Goal: Task Accomplishment & Management: Use online tool/utility

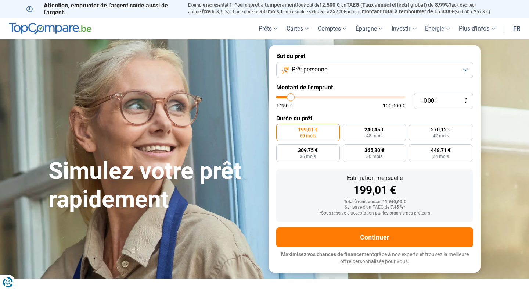
click at [402, 72] on button "Prêt personnel" at bounding box center [374, 70] width 197 height 16
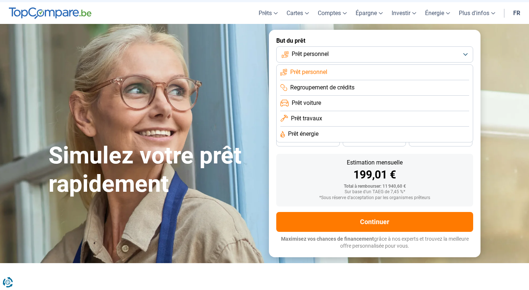
scroll to position [10, 0]
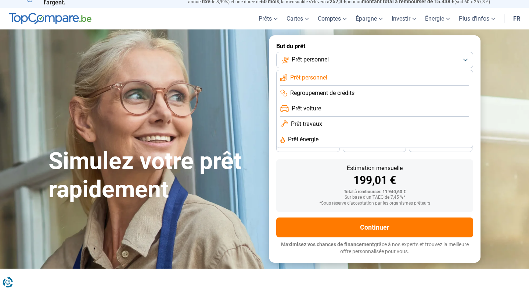
click at [358, 53] on button "Prêt personnel" at bounding box center [374, 60] width 197 height 16
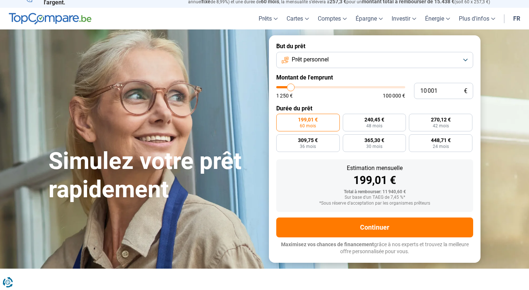
type input "9 500"
type input "9500"
type input "10 250"
type input "10250"
type input "12 000"
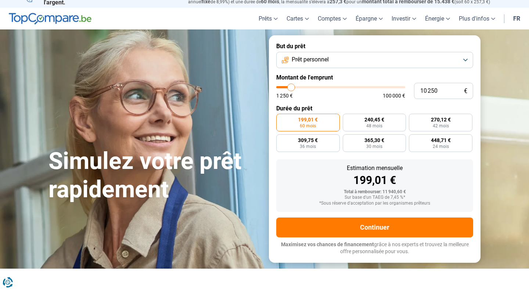
type input "12000"
type input "14 250"
type input "14250"
type input "16 250"
type input "16250"
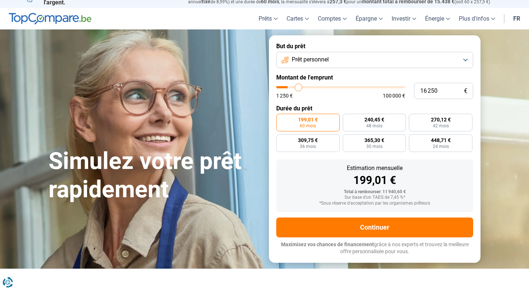
type input "17 750"
type input "17750"
type input "19 500"
type input "19500"
type input "20 750"
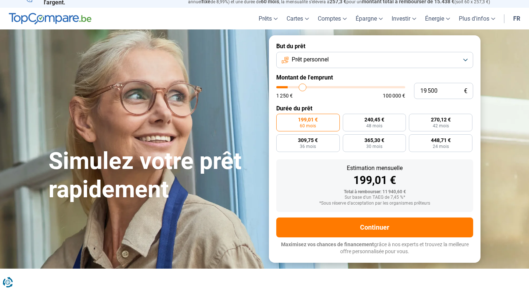
type input "20750"
type input "21 750"
type input "21750"
type input "22 500"
type input "22500"
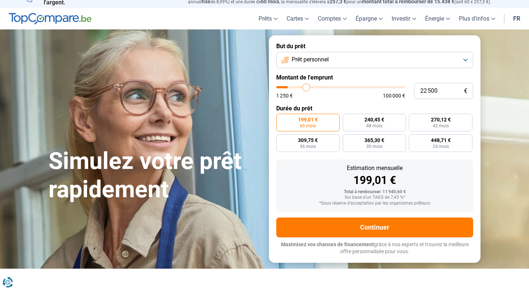
type input "23 500"
type input "23500"
type input "24 500"
type input "24500"
type input "25 500"
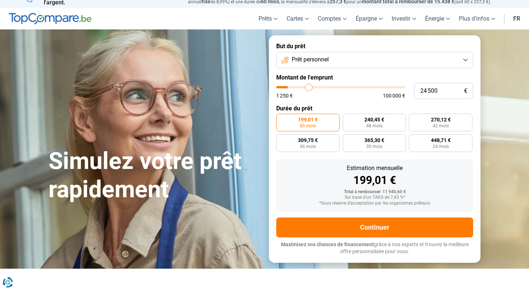
type input "25500"
type input "26 000"
type input "26000"
type input "26 750"
type input "26750"
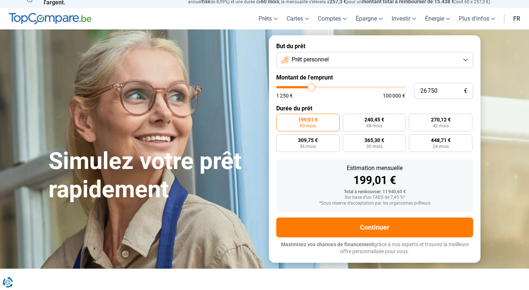
type input "27 250"
type input "27250"
type input "27 750"
type input "27750"
type input "28 000"
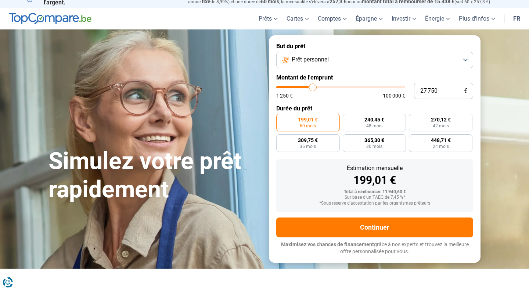
type input "28000"
type input "28 250"
type input "28250"
type input "28 500"
type input "28500"
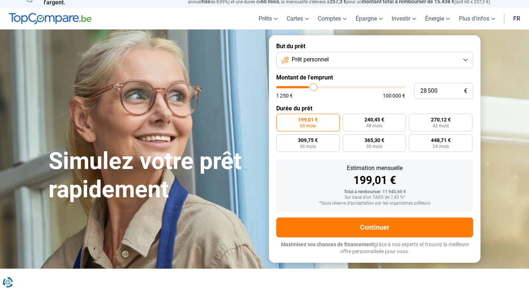
type input "28 750"
type input "28750"
type input "29 250"
type input "29250"
type input "30 000"
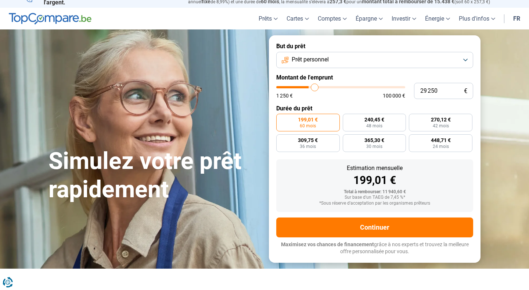
type input "30000"
type input "30 750"
type input "30750"
type input "32 000"
type input "32000"
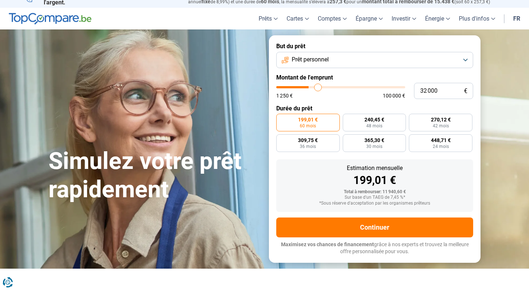
type input "33 500"
type input "33500"
type input "34 750"
type input "34750"
type input "36 000"
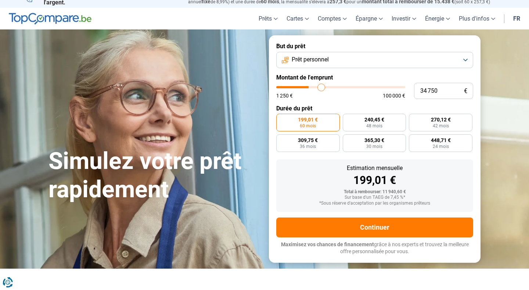
type input "36000"
type input "37 000"
type input "37000"
type input "37 750"
type input "37750"
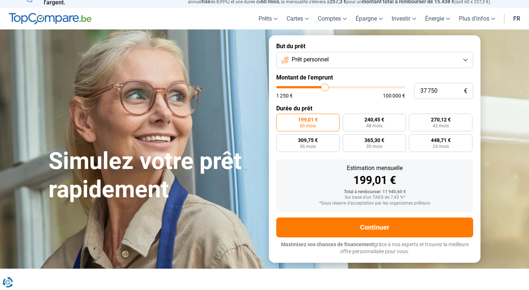
type input "38 250"
type input "38250"
type input "38 500"
type input "38500"
type input "38 750"
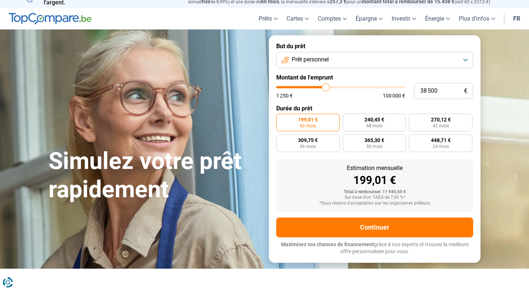
type input "38750"
type input "39 000"
type input "39000"
type input "39 250"
type input "39250"
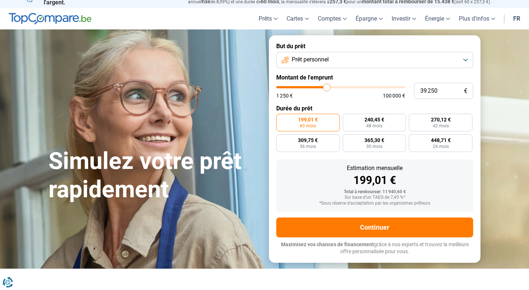
type input "39 750"
type input "39750"
type input "40 250"
type input "40250"
type input "40 750"
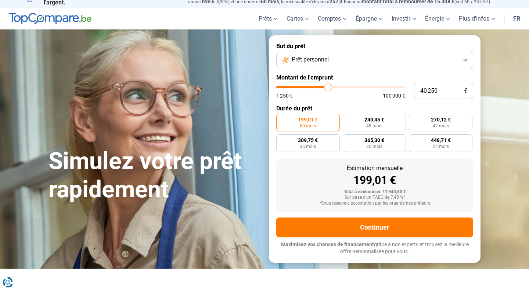
type input "40750"
type input "41 000"
type input "41000"
type input "41 500"
type input "41500"
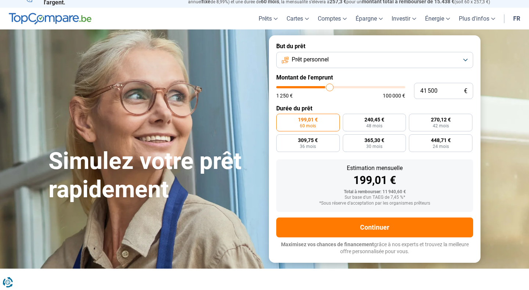
type input "41 750"
type input "41750"
type input "42 000"
type input "42000"
type input "42 250"
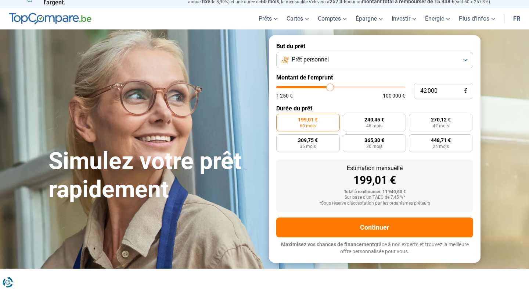
type input "42250"
type input "42 500"
type input "42500"
type input "43 250"
type input "43250"
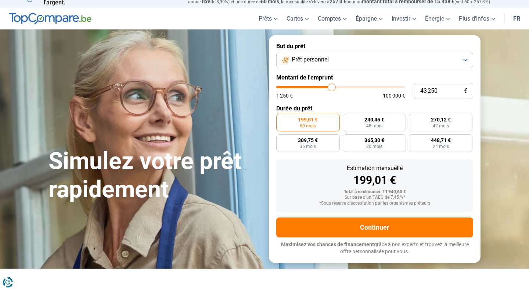
type input "43 750"
type input "43750"
type input "44 500"
type input "44500"
type input "45 000"
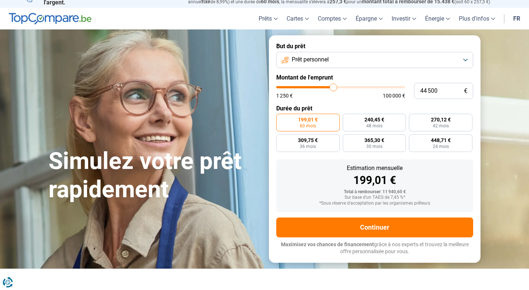
type input "45000"
type input "45 750"
type input "45750"
type input "46 500"
type input "46500"
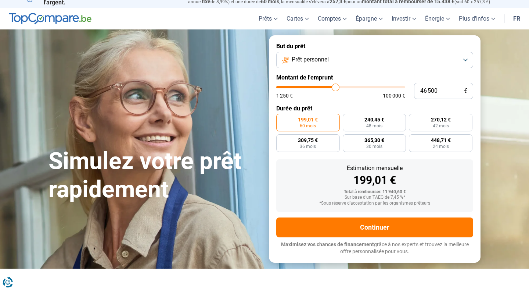
type input "47 250"
type input "47250"
type input "48 000"
type input "48000"
type input "49 000"
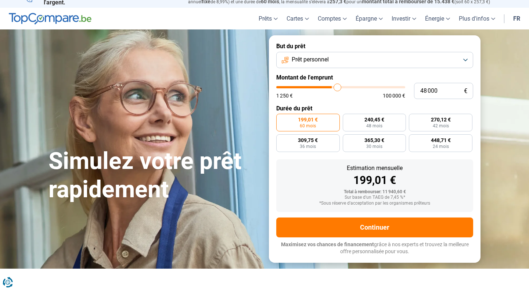
type input "49000"
type input "49 750"
type input "49750"
type input "50 500"
type input "50500"
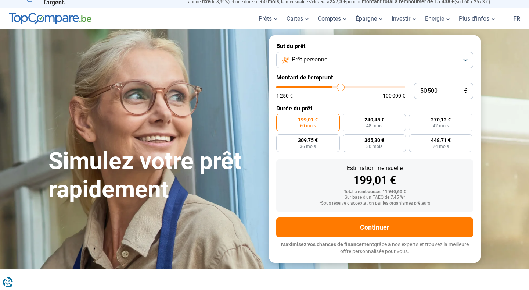
type input "51 250"
type input "51250"
type input "52 000"
type input "52000"
type input "52 750"
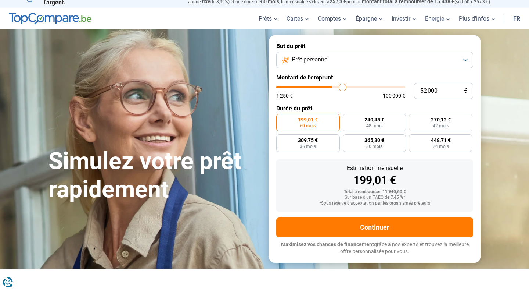
type input "52750"
type input "53 500"
type input "53500"
type input "54 250"
type input "54250"
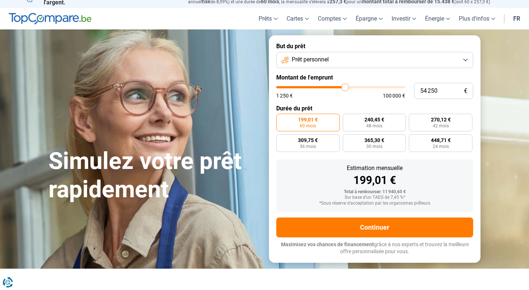
type input "55 000"
type input "55000"
type input "56 000"
type input "56000"
type input "56 750"
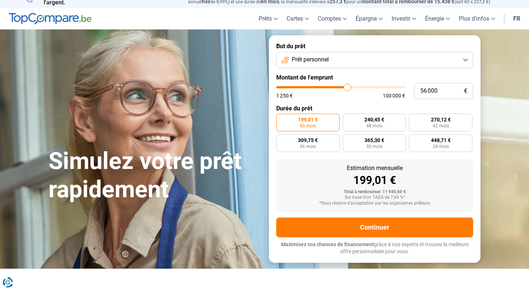
type input "56750"
type input "57 750"
type input "57750"
type input "58 500"
type input "58500"
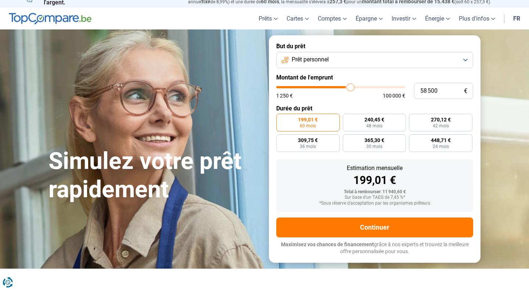
type input "59 250"
type input "59250"
type input "59 750"
type input "59750"
type input "60 250"
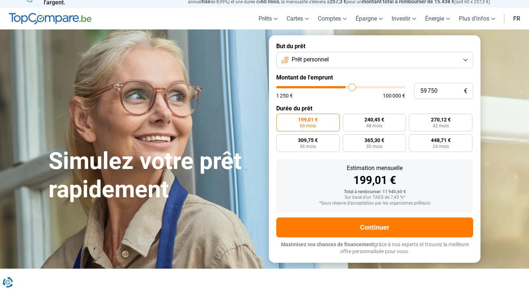
type input "60250"
type input "60 500"
type input "60500"
type input "61 000"
type input "61000"
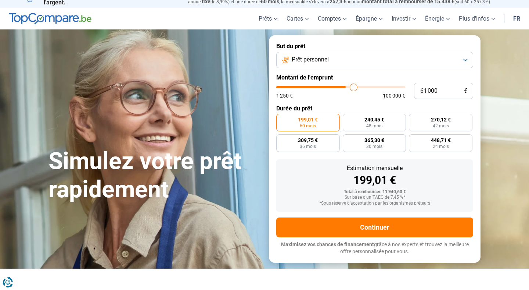
type input "61 250"
type input "61250"
type input "61 500"
type input "61500"
type input "61 750"
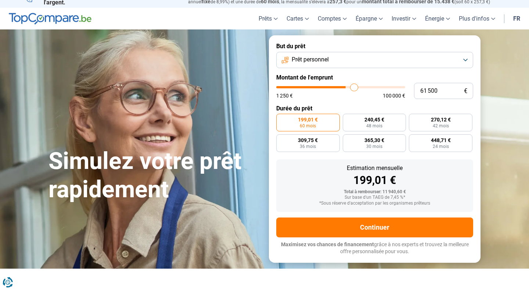
type input "61750"
type input "62 000"
type input "62000"
type input "62 250"
type input "62250"
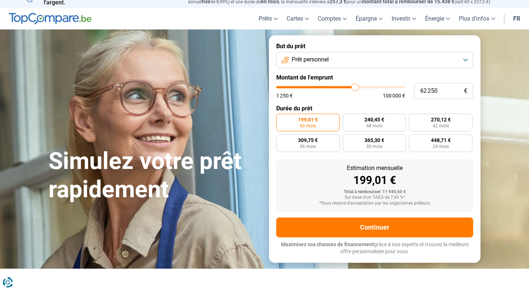
type input "62 500"
type input "62500"
type input "62 250"
type input "62250"
type input "62 000"
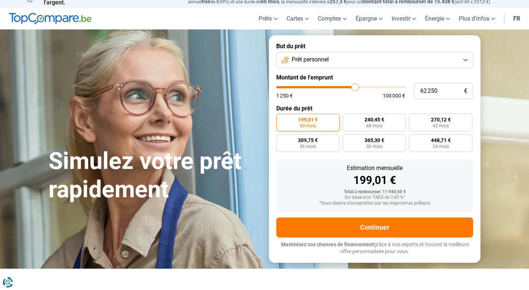
type input "62000"
type input "61 500"
type input "61500"
type input "60 750"
type input "60750"
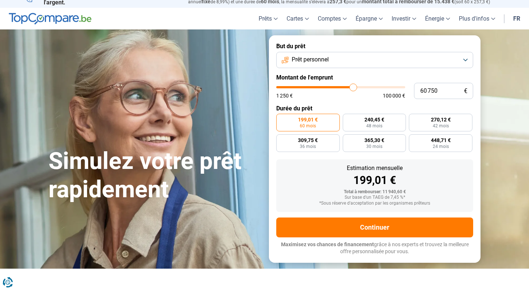
type input "60 500"
type input "60500"
type input "60 250"
drag, startPoint x: 290, startPoint y: 86, endPoint x: 352, endPoint y: 86, distance: 62.1
type input "60250"
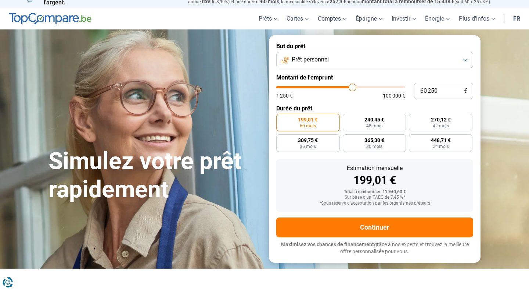
click at [352, 86] on input "range" at bounding box center [340, 87] width 129 height 2
radio input "false"
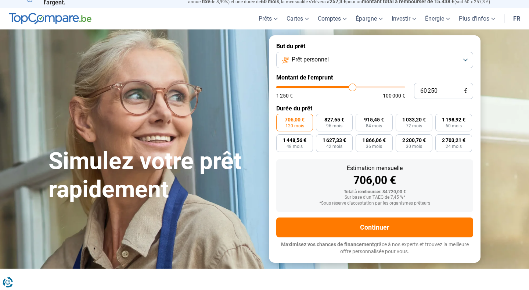
scroll to position [0, 0]
